Goal: Find contact information: Find contact information

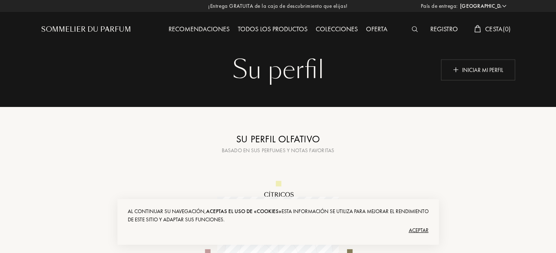
select select "ES"
click at [274, 33] on div "Todos los productos" at bounding box center [272, 29] width 78 height 11
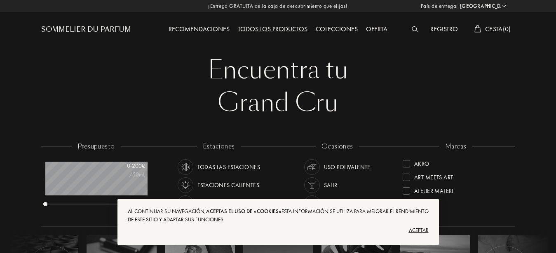
select select "ES"
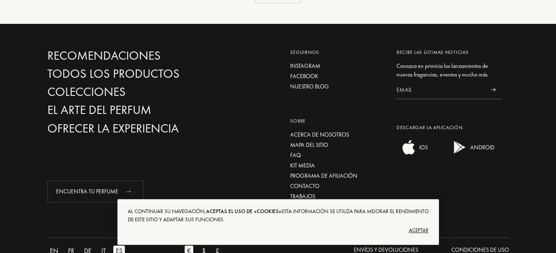
scroll to position [1066, 0]
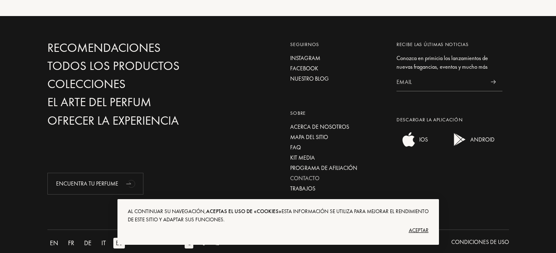
click at [295, 174] on div "Contacto" at bounding box center [337, 178] width 94 height 9
click at [420, 231] on div "Aceptar" at bounding box center [278, 230] width 301 height 13
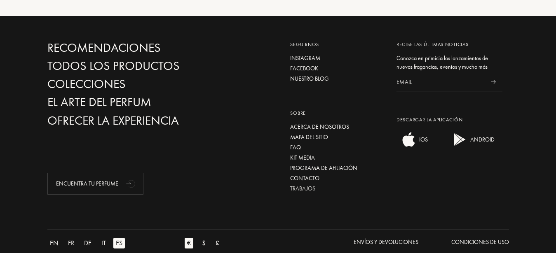
click at [302, 184] on div "Trabajos" at bounding box center [337, 188] width 94 height 9
click at [490, 73] on div at bounding box center [492, 82] width 19 height 19
click at [313, 174] on div "Contacto" at bounding box center [337, 178] width 94 height 9
